Goal: Communication & Community: Answer question/provide support

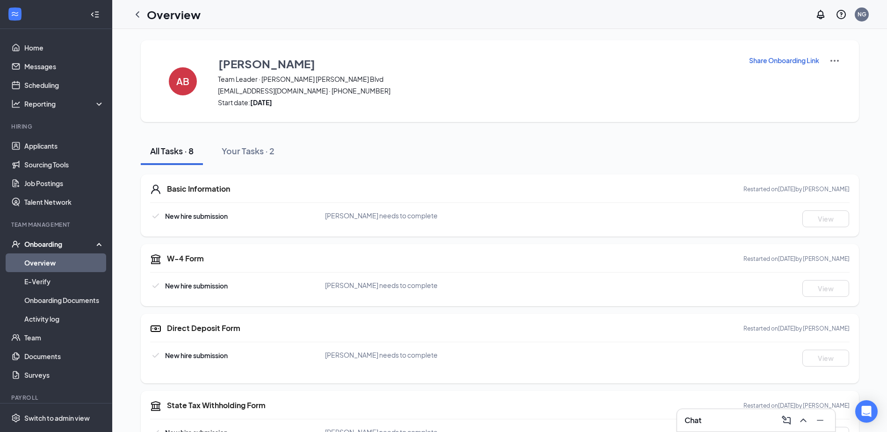
click at [813, 426] on div at bounding box center [819, 420] width 17 height 15
click at [802, 422] on icon "ChevronUp" at bounding box center [803, 420] width 11 height 11
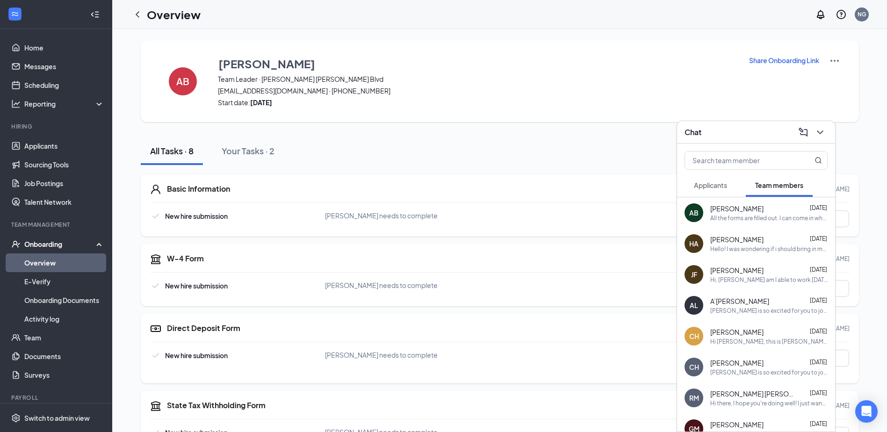
click at [742, 219] on div "All the forms are filled out. I can come in when you're available for 2 forms o…" at bounding box center [768, 218] width 117 height 8
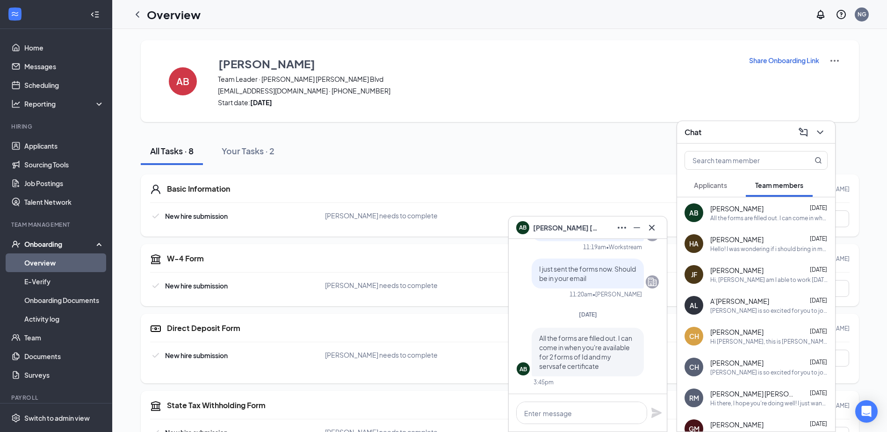
click at [233, 183] on div "Basic Information Restarted on [DATE] by [PERSON_NAME] New hire submission [PER…" at bounding box center [500, 205] width 718 height 62
click at [195, 194] on div "Basic Information Restarted on [DATE] by [PERSON_NAME]" at bounding box center [508, 189] width 683 height 11
click at [197, 191] on h5 "Basic Information" at bounding box center [198, 189] width 63 height 10
click at [588, 141] on div "All Tasks · 8 Your Tasks · 2" at bounding box center [500, 151] width 718 height 28
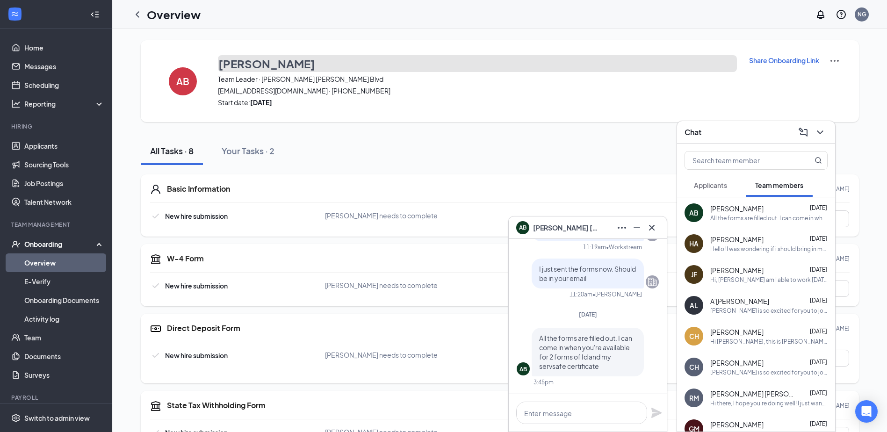
click at [266, 58] on h3 "[PERSON_NAME]" at bounding box center [266, 64] width 97 height 16
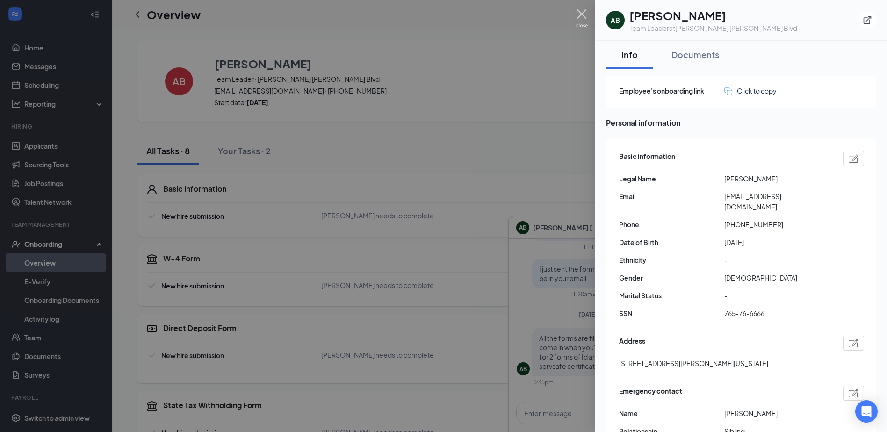
click at [579, 12] on img at bounding box center [582, 18] width 12 height 18
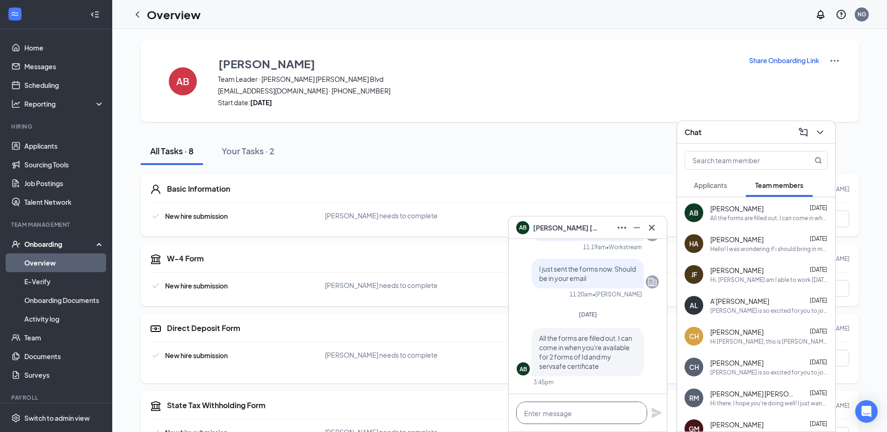
click at [539, 410] on textarea at bounding box center [581, 413] width 131 height 22
type textarea "Hey [PERSON_NAME]"
click at [59, 149] on link "Applicants" at bounding box center [64, 146] width 80 height 19
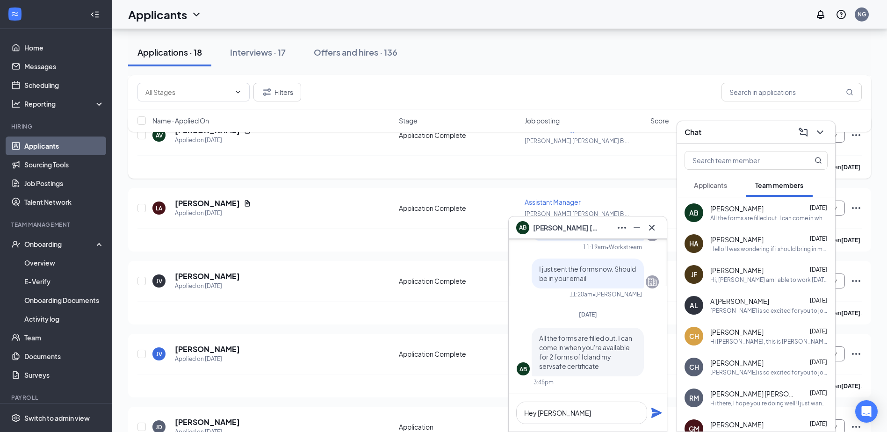
scroll to position [187, 0]
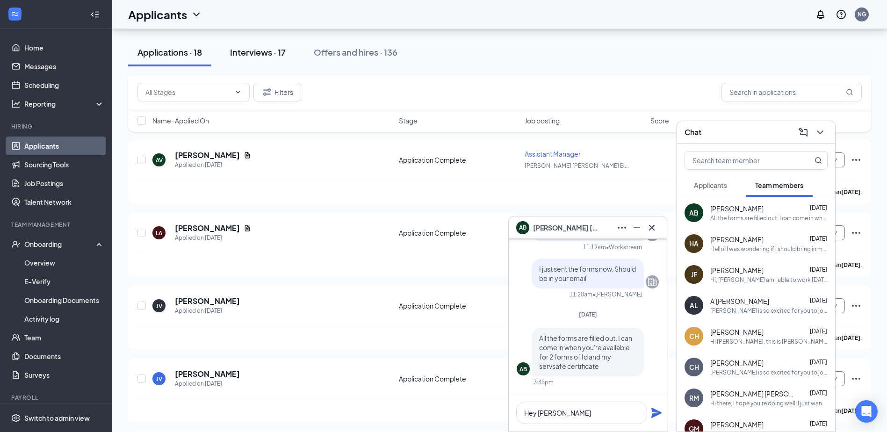
click at [242, 44] on button "Interviews · 17" at bounding box center [258, 52] width 74 height 28
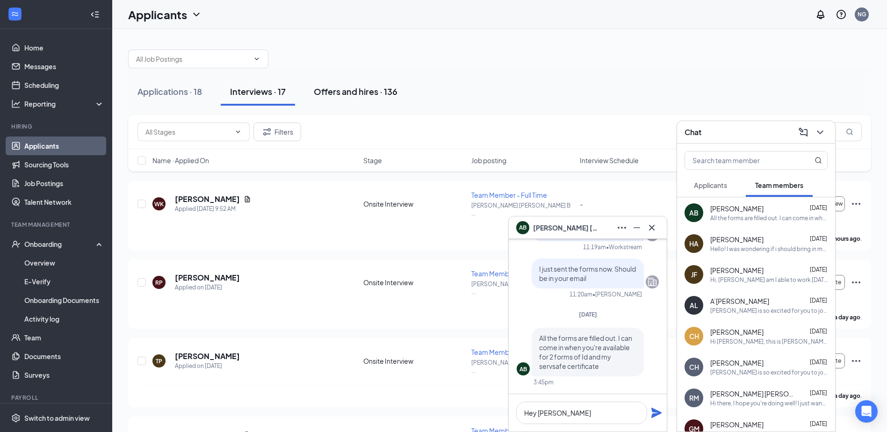
click at [361, 97] on div "Offers and hires · 136" at bounding box center [356, 92] width 84 height 12
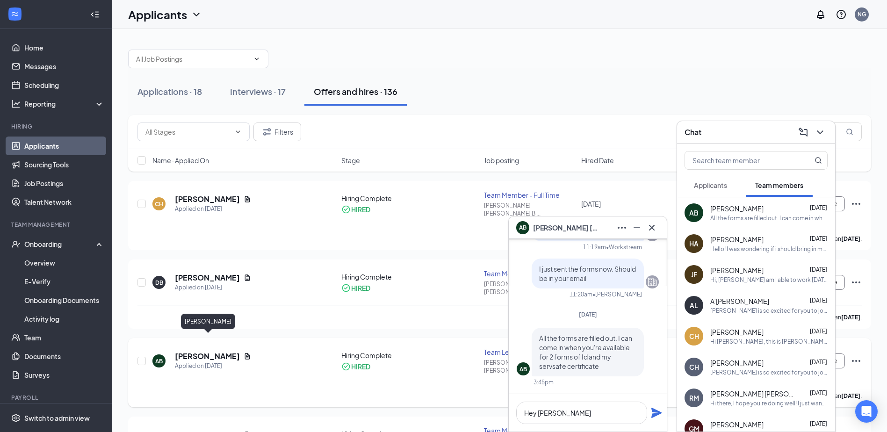
click at [233, 351] on h5 "[PERSON_NAME]" at bounding box center [207, 356] width 65 height 10
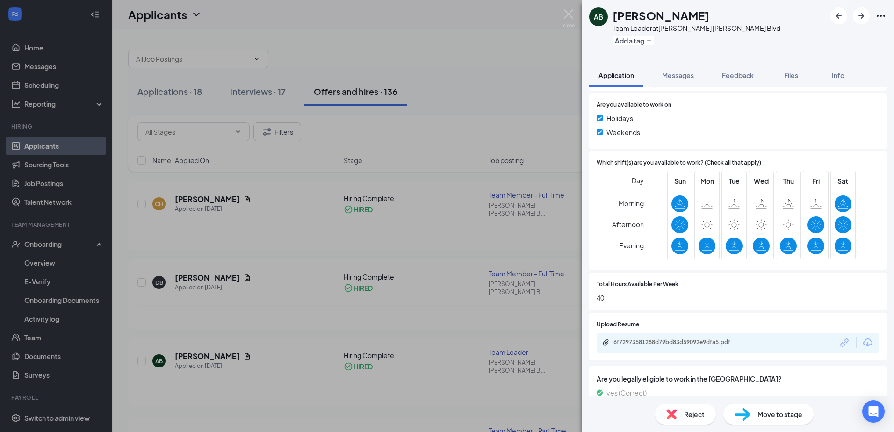
scroll to position [348, 0]
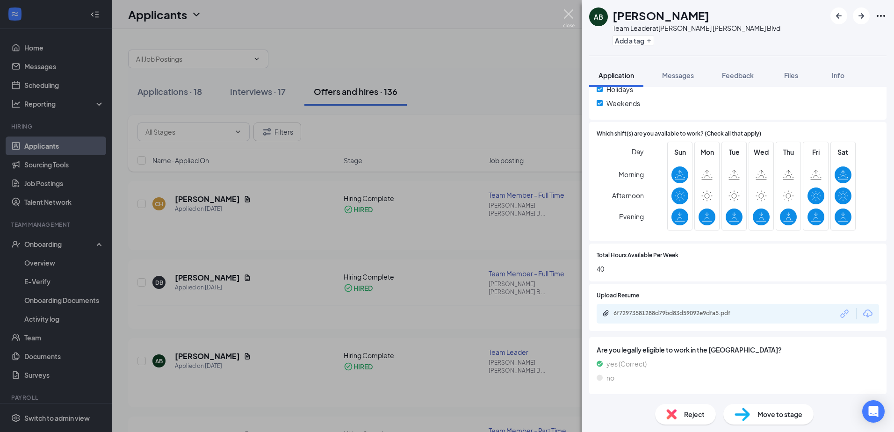
click at [567, 17] on img at bounding box center [569, 18] width 12 height 18
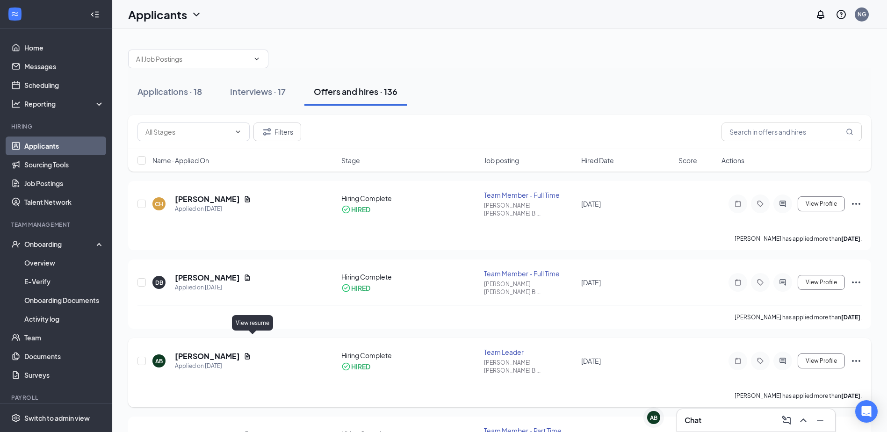
click at [250, 353] on icon "Document" at bounding box center [247, 356] width 5 height 6
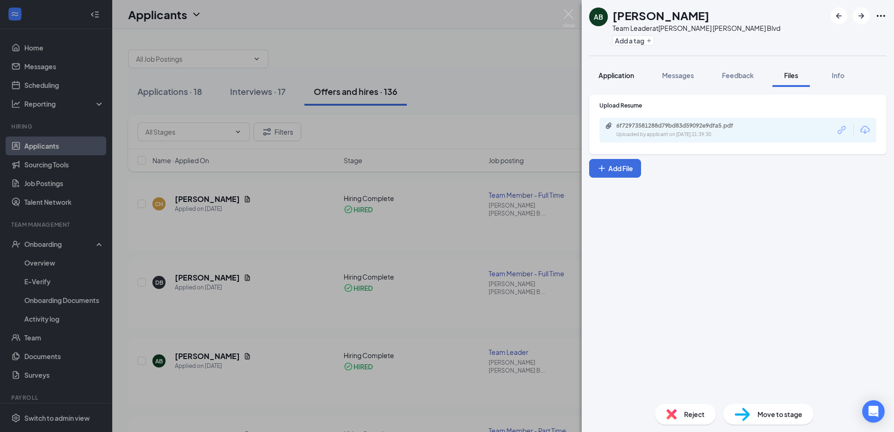
click at [628, 79] on div "Application" at bounding box center [616, 75] width 36 height 9
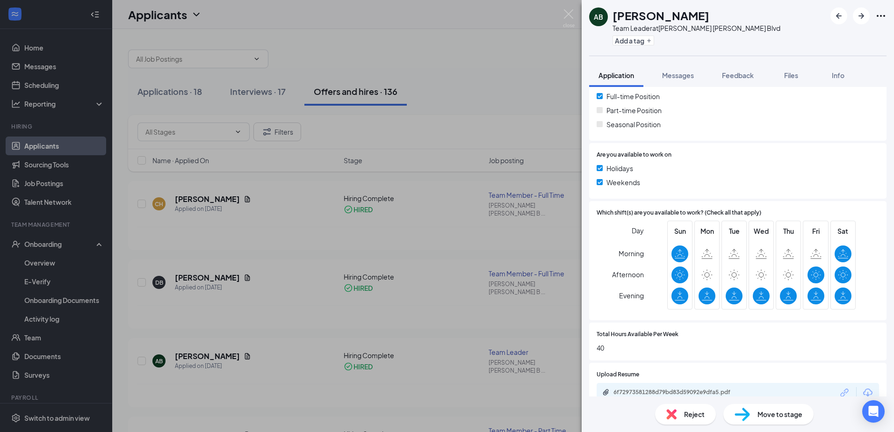
scroll to position [348, 0]
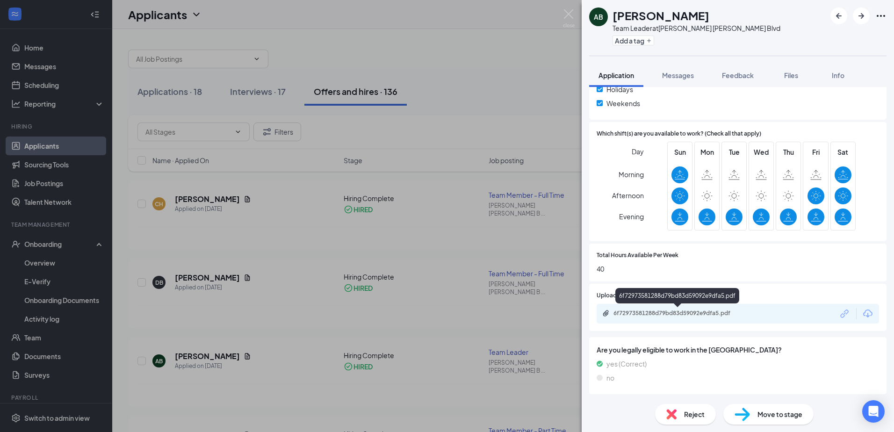
click at [722, 316] on div "6f72973581288d79bd83d59092e9dfa5.pdf" at bounding box center [678, 312] width 131 height 7
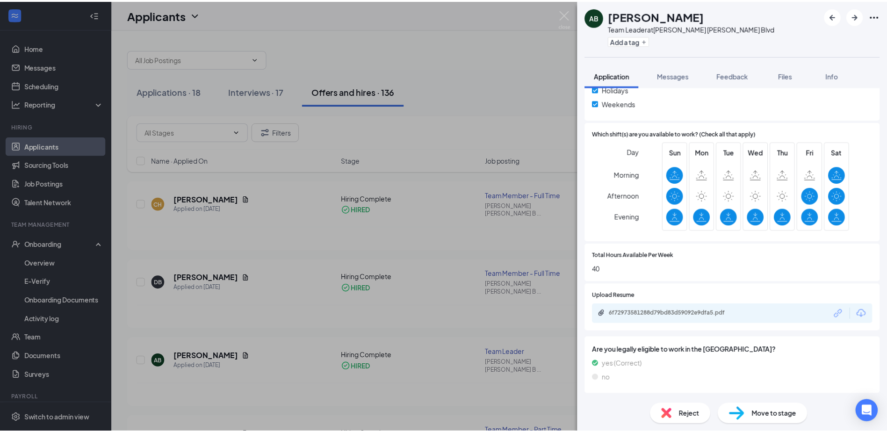
scroll to position [345, 0]
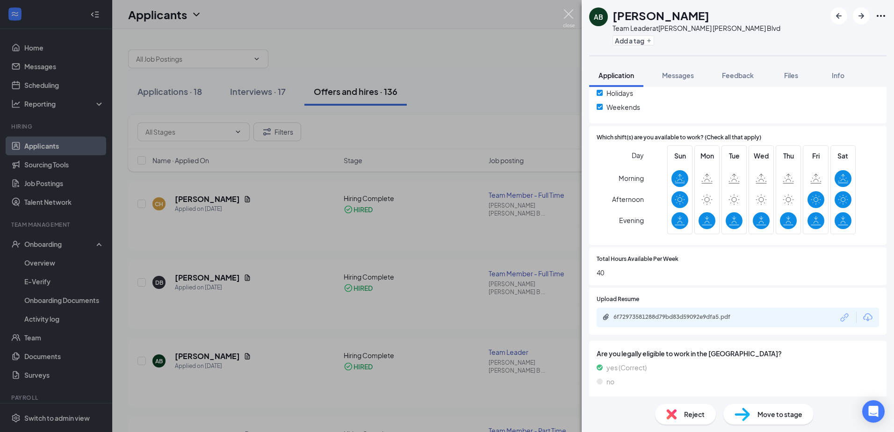
click at [563, 19] on img at bounding box center [569, 18] width 12 height 18
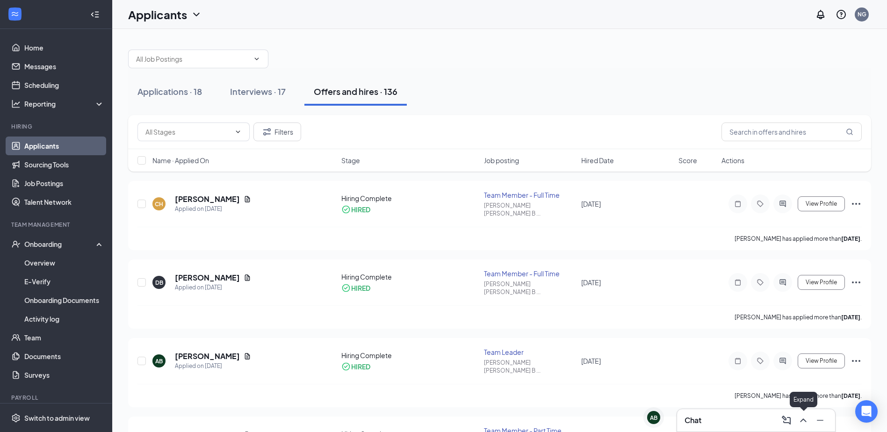
click at [799, 422] on icon "ChevronUp" at bounding box center [803, 420] width 11 height 11
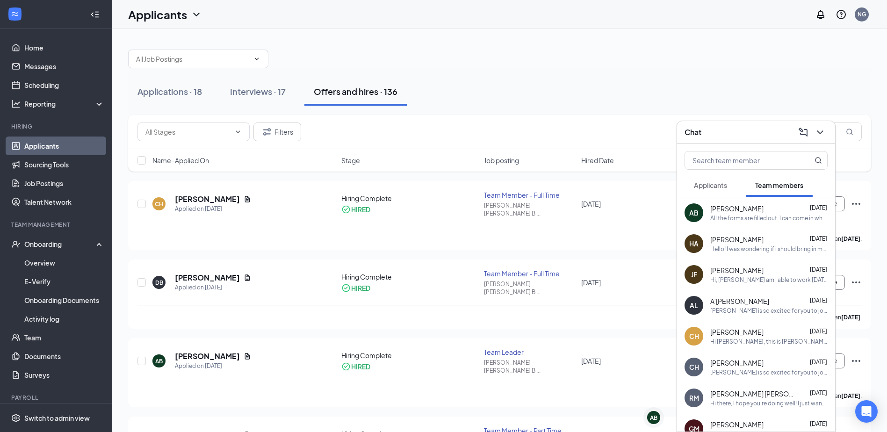
click at [762, 226] on div "AB [PERSON_NAME] [DATE] All the forms are filled out. I can come in when you're…" at bounding box center [756, 212] width 158 height 31
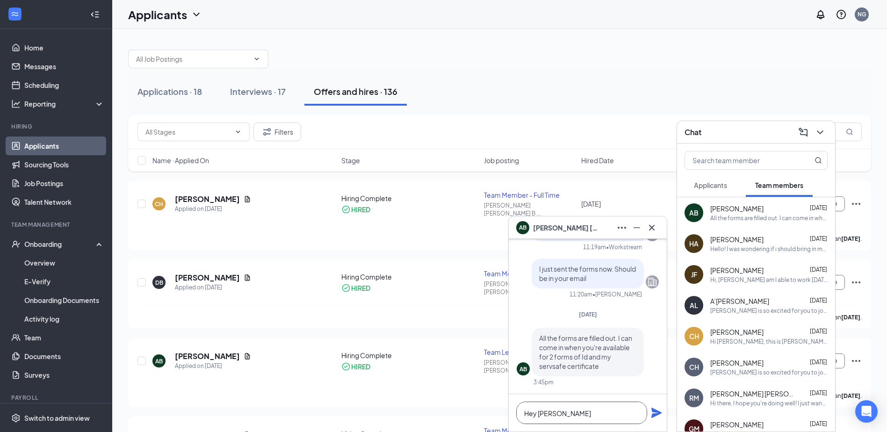
click at [561, 417] on textarea "Hey [PERSON_NAME]" at bounding box center [581, 413] width 131 height 22
drag, startPoint x: 565, startPoint y: 420, endPoint x: 498, endPoint y: 425, distance: 66.6
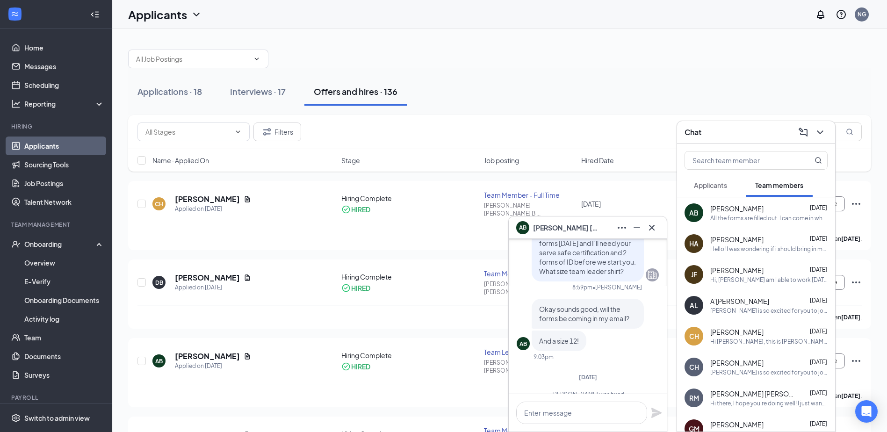
scroll to position [0, 0]
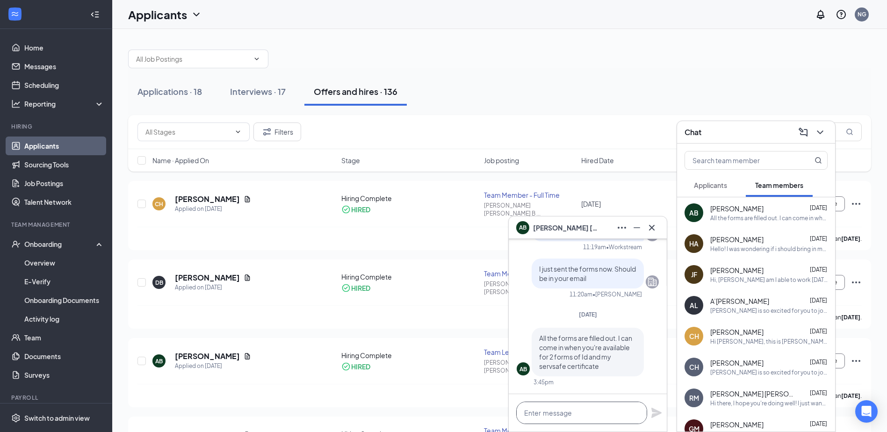
click at [603, 413] on textarea at bounding box center [581, 413] width 131 height 22
click at [571, 416] on textarea at bounding box center [581, 413] width 131 height 22
click at [532, 413] on textarea at bounding box center [581, 413] width 131 height 22
click at [551, 404] on textarea at bounding box center [581, 413] width 131 height 22
click at [603, 415] on textarea at bounding box center [581, 413] width 131 height 22
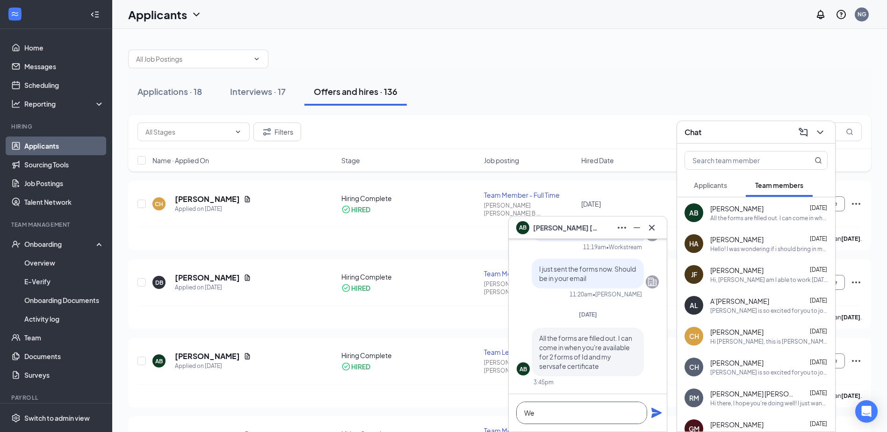
type textarea "W"
type textarea "w"
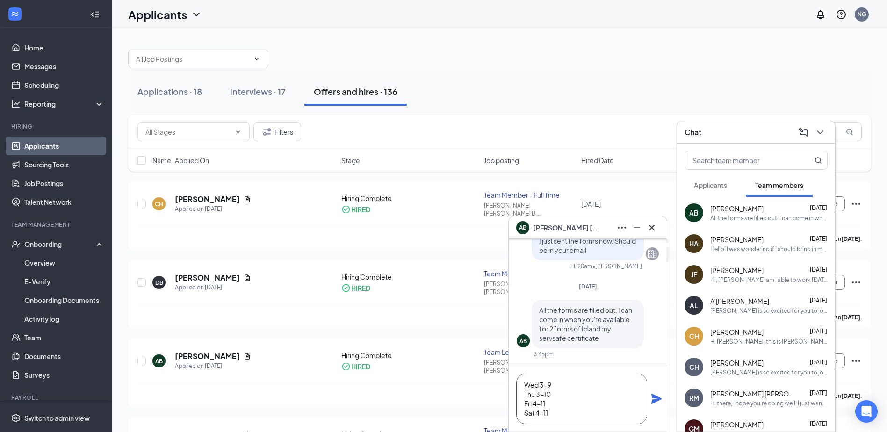
scroll to position [10, 0]
type textarea "Wed 3-9 Thu 3-10 Fri 4-11 Sat 4-11 Sun 4-11"
click at [653, 403] on icon "Plane" at bounding box center [656, 399] width 10 height 10
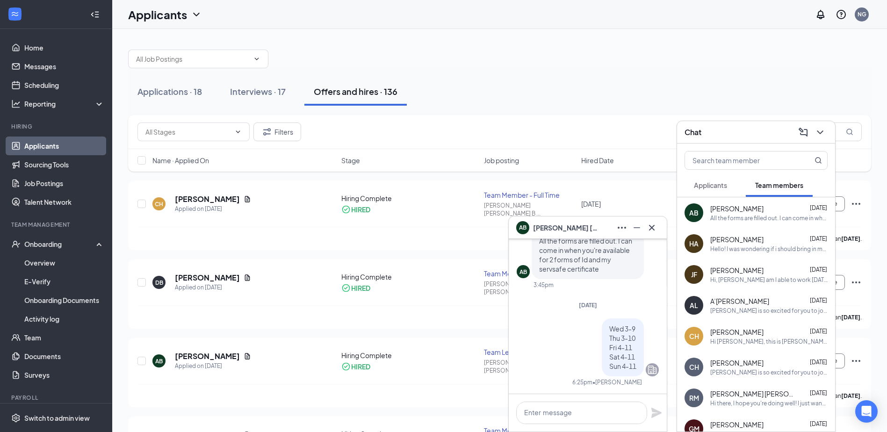
scroll to position [0, 0]
